Goal: Information Seeking & Learning: Learn about a topic

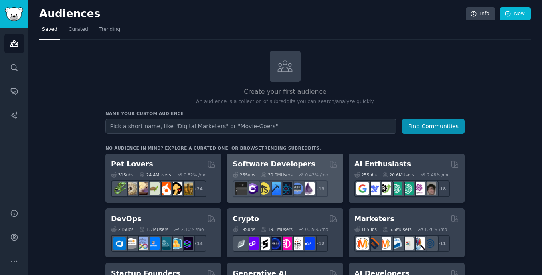
click at [258, 164] on h2 "Software Developers" at bounding box center [274, 164] width 83 height 10
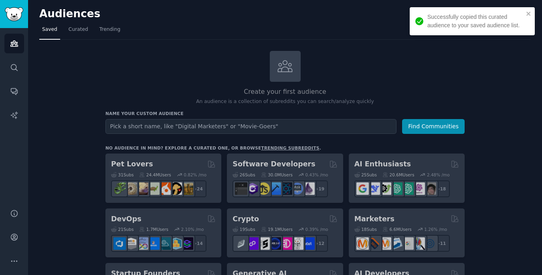
scroll to position [63, 0]
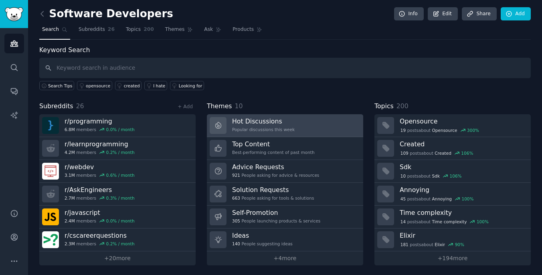
click at [286, 122] on h3 "Hot Discussions" at bounding box center [263, 121] width 63 height 8
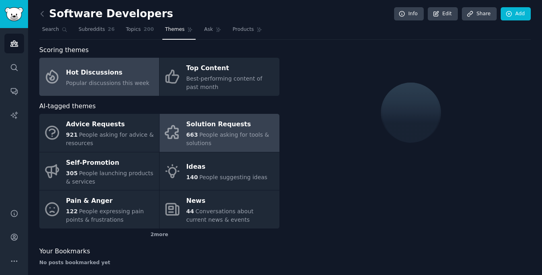
click at [219, 137] on span "People asking for tools & solutions" at bounding box center [228, 139] width 83 height 15
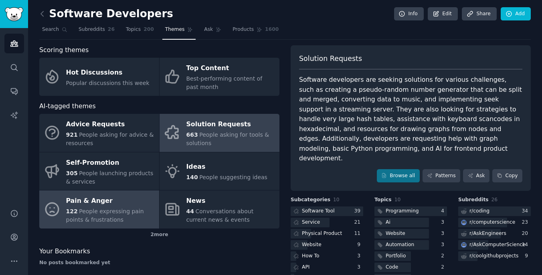
click at [79, 215] on div "122 People expressing pain points & frustrations" at bounding box center [110, 215] width 89 height 17
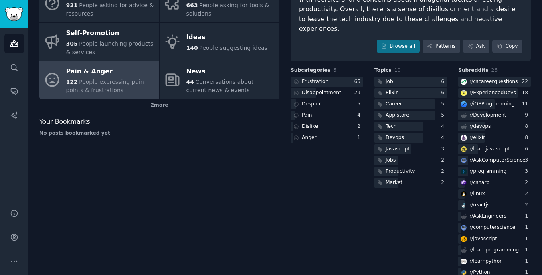
scroll to position [131, 0]
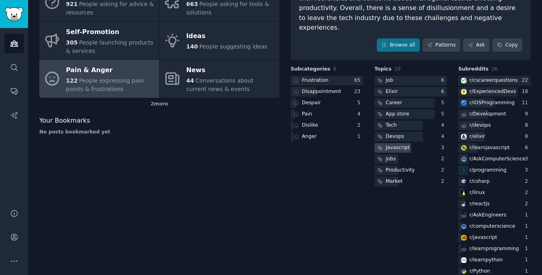
click at [408, 143] on div "Javascript" at bounding box center [393, 148] width 37 height 10
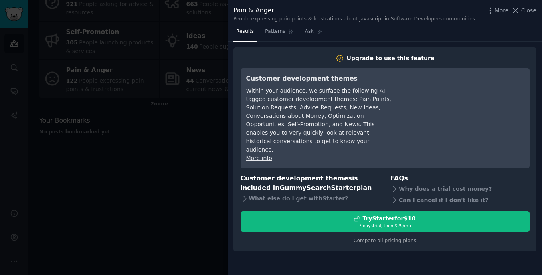
click at [190, 145] on div at bounding box center [271, 137] width 542 height 275
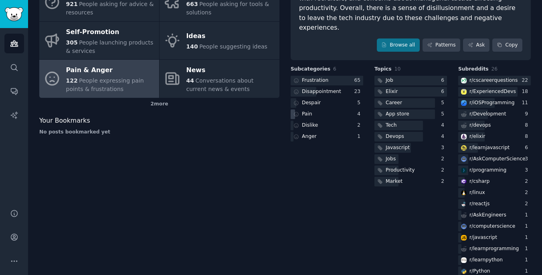
click at [308, 111] on div "Pain" at bounding box center [307, 114] width 10 height 7
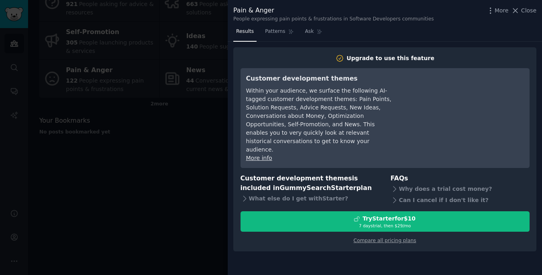
click at [284, 24] on div "Pain & Anger People expressing pain points & frustrations in Software Developer…" at bounding box center [385, 12] width 314 height 25
click at [276, 34] on span "Patterns" at bounding box center [275, 31] width 20 height 7
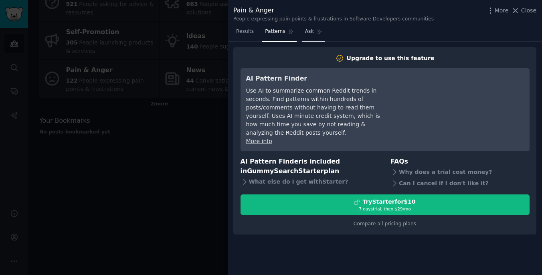
click at [314, 36] on link "Ask" at bounding box center [313, 33] width 23 height 16
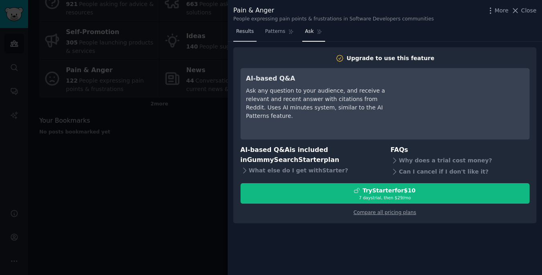
click at [247, 28] on span "Results" at bounding box center [245, 31] width 18 height 7
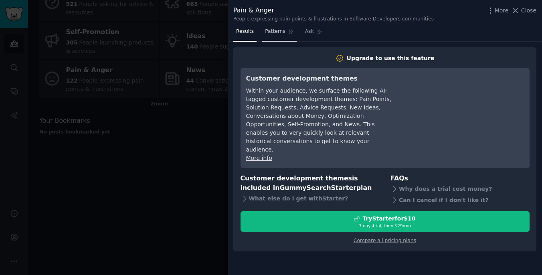
click at [273, 34] on span "Patterns" at bounding box center [275, 31] width 20 height 7
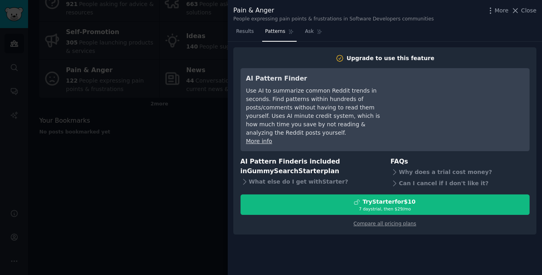
click at [326, 32] on div "Results Patterns Ask" at bounding box center [385, 33] width 314 height 16
click at [307, 32] on span "Ask" at bounding box center [309, 31] width 9 height 7
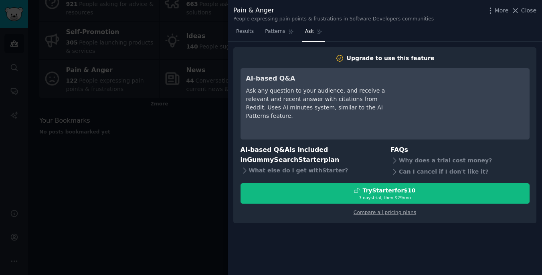
click at [207, 174] on div at bounding box center [271, 137] width 542 height 275
